Goal: Check status: Check status

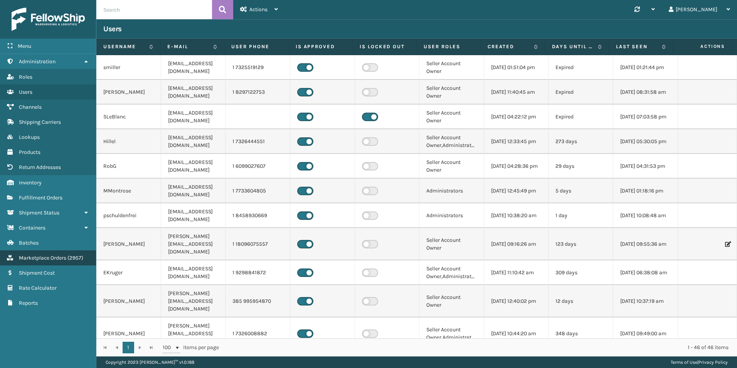
click at [54, 257] on span "Marketplace Orders" at bounding box center [42, 257] width 47 height 7
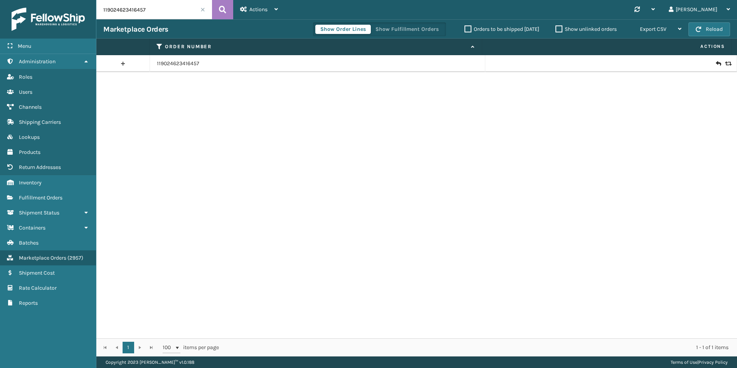
click at [133, 13] on input "119024623416457" at bounding box center [154, 9] width 116 height 19
paste input "47140"
type input "47140"
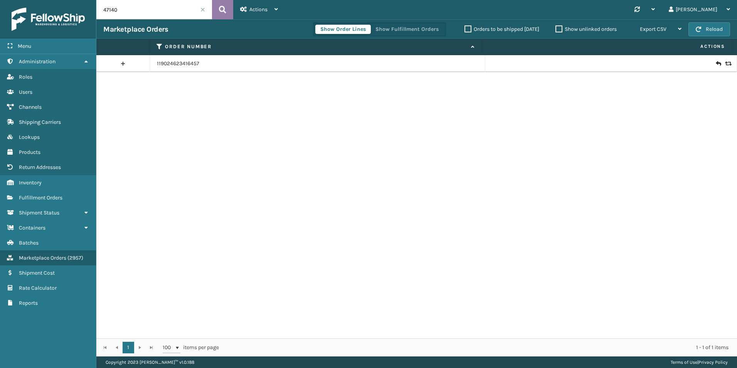
click at [214, 10] on button at bounding box center [222, 9] width 21 height 19
click at [725, 64] on icon at bounding box center [727, 63] width 5 height 5
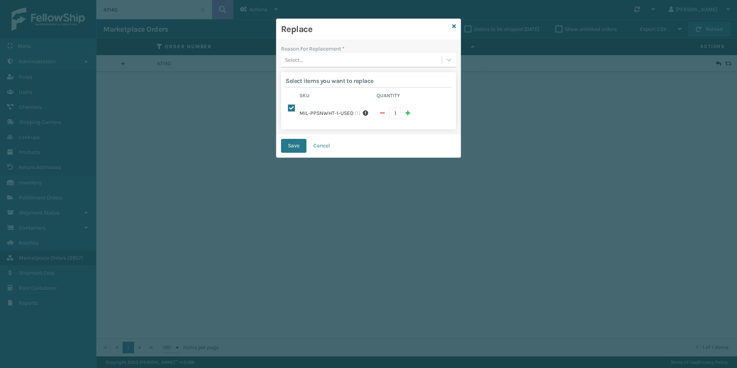
click at [347, 60] on div "Select..." at bounding box center [361, 60] width 161 height 13
click at [321, 96] on div "Lost in transit" at bounding box center [368, 93] width 175 height 14
click at [283, 146] on button "Save" at bounding box center [293, 146] width 25 height 14
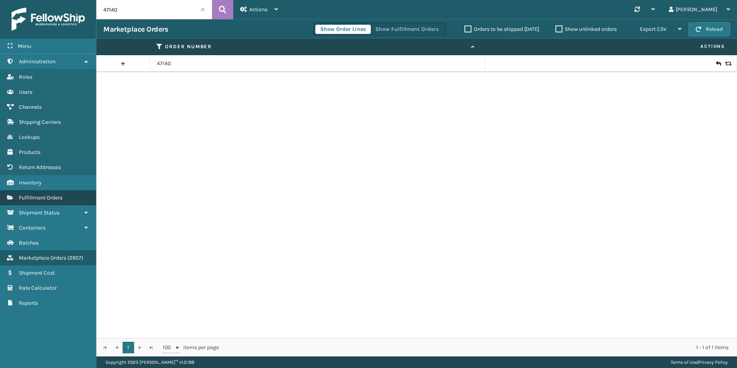
click at [61, 199] on span "Fulfillment Orders" at bounding box center [41, 197] width 44 height 7
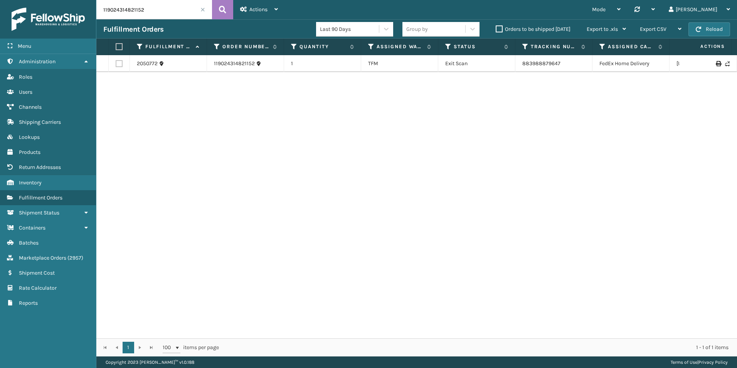
click at [129, 10] on input "119024314821152" at bounding box center [154, 9] width 116 height 19
paste input "47140"
type input "47140"
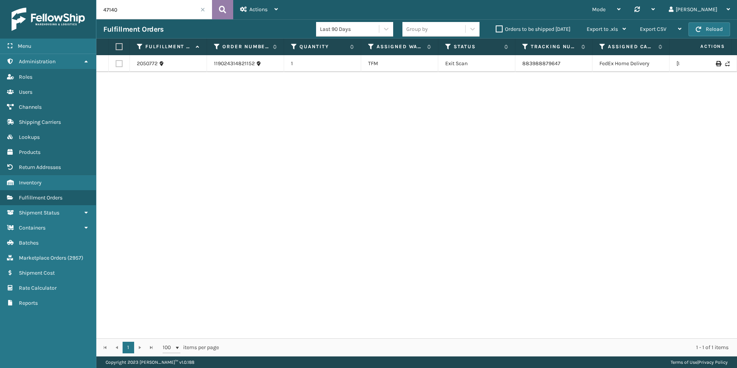
click at [222, 6] on icon at bounding box center [222, 10] width 7 height 12
